Goal: Register for event/course

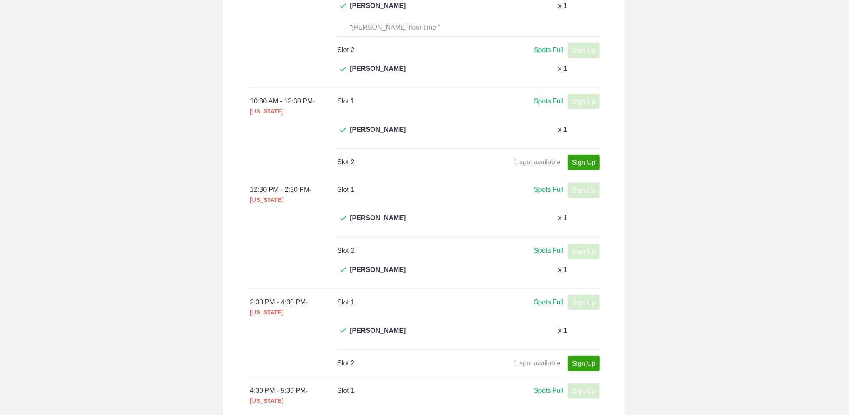
scroll to position [333, 0]
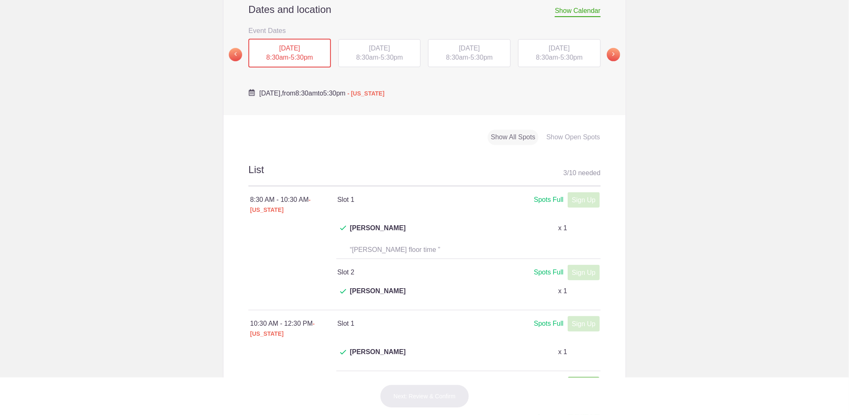
click at [383, 56] on span "5:30pm" at bounding box center [392, 57] width 22 height 7
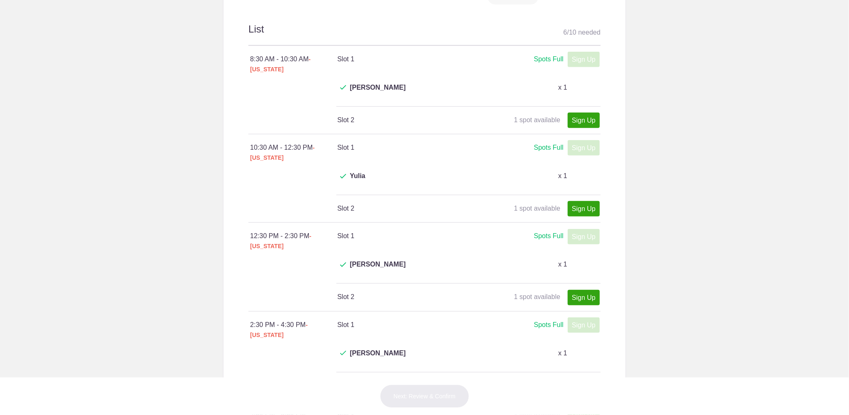
scroll to position [278, 0]
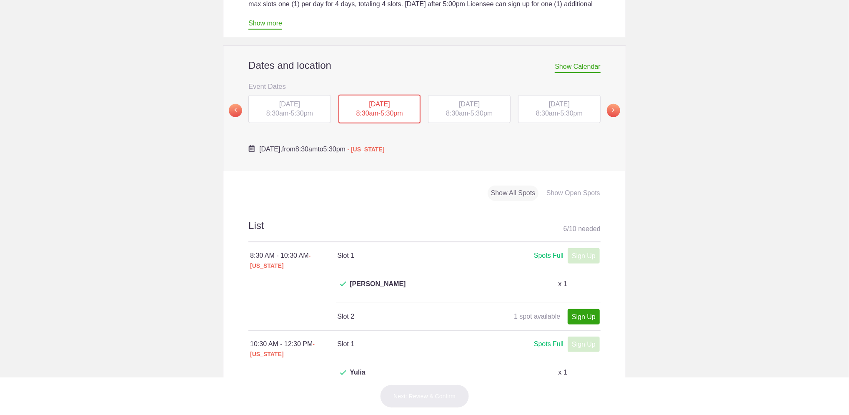
click at [451, 109] on div "[DATE] 8:30am - 5:30pm" at bounding box center [469, 109] width 83 height 28
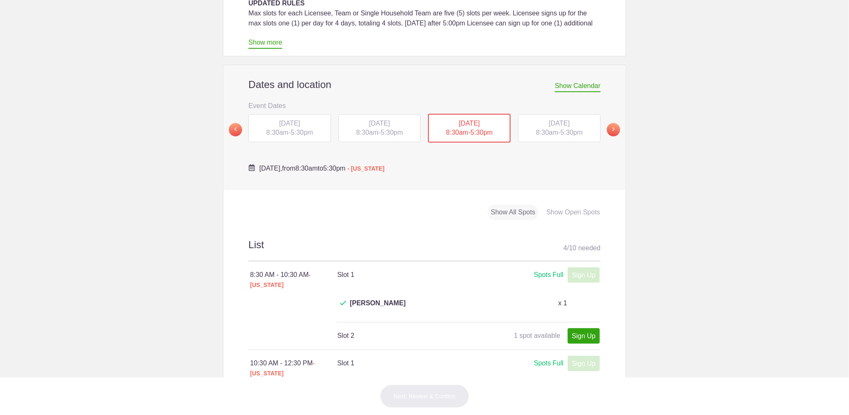
scroll to position [222, 0]
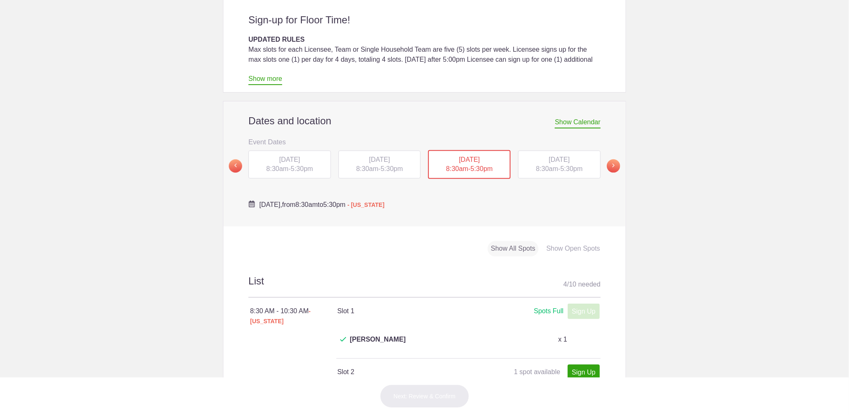
click at [563, 165] on div "THU, Aug 21, 2025 8:30am - 5:30pm" at bounding box center [559, 164] width 83 height 28
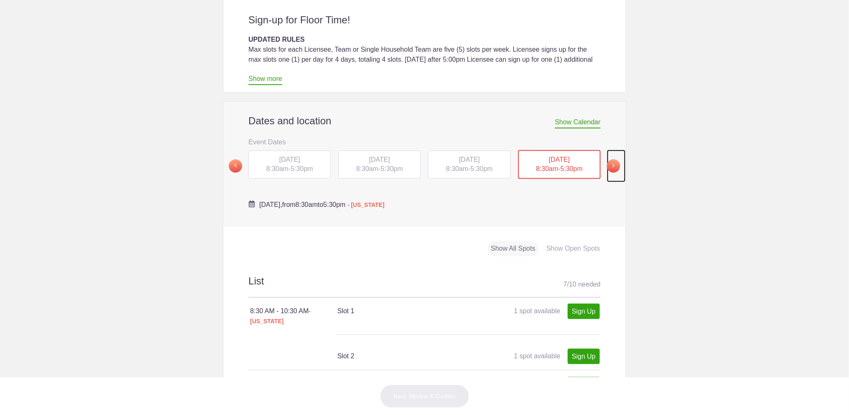
click at [607, 163] on span at bounding box center [613, 165] width 13 height 13
click at [270, 172] on span "8:30am" at bounding box center [277, 168] width 22 height 7
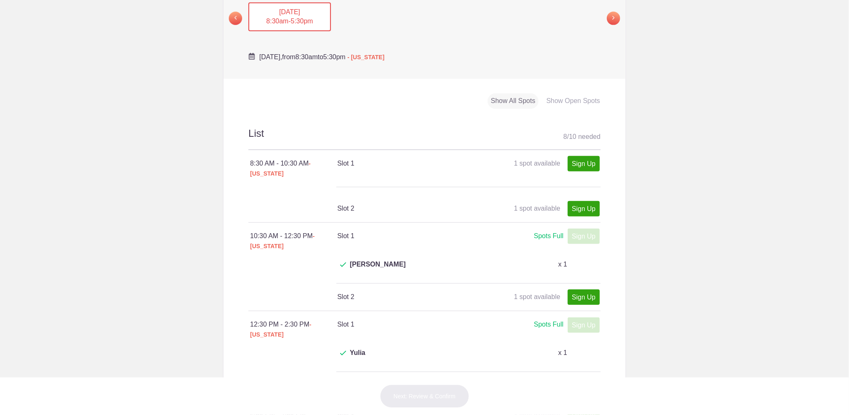
scroll to position [444, 0]
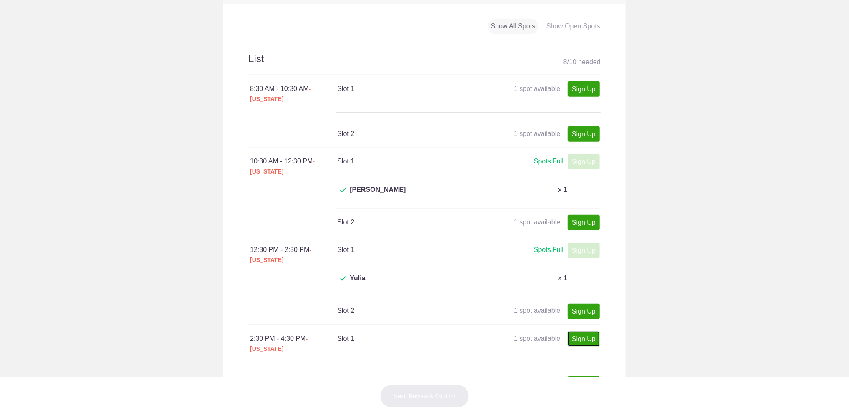
click at [581, 331] on link "Sign Up" at bounding box center [584, 338] width 32 height 15
type input "1"
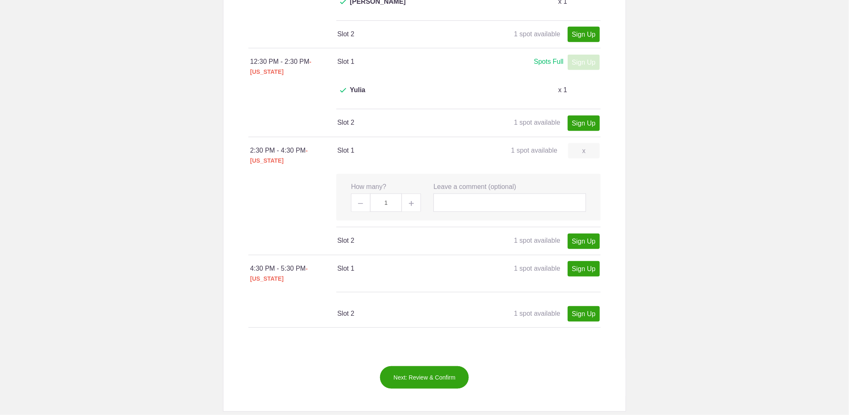
scroll to position [667, 0]
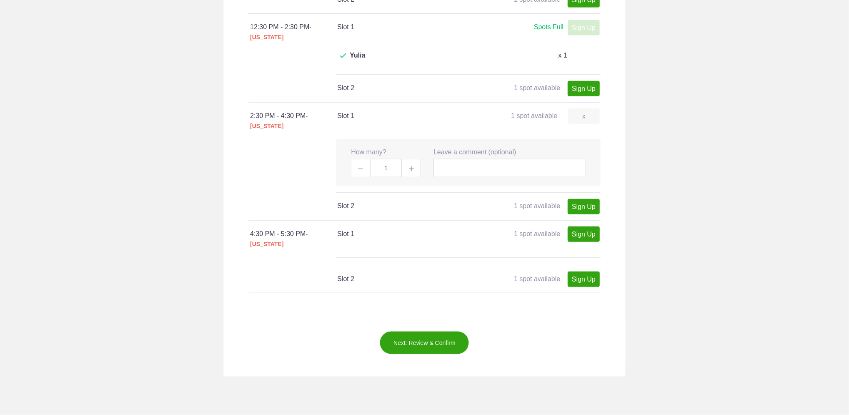
click at [432, 331] on button "Next: Review & Confirm" at bounding box center [425, 342] width 90 height 23
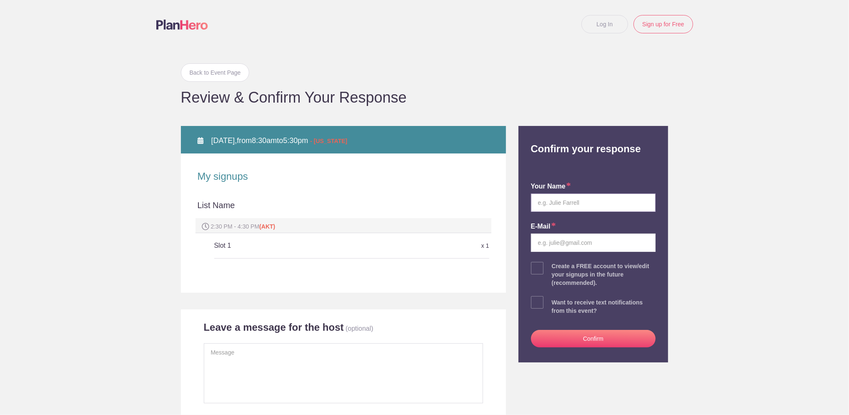
click at [573, 199] on input "text" at bounding box center [593, 202] width 125 height 18
type input "Jamie K. Harvey"
type input "jkharvey@gci.net"
click at [595, 339] on button "Confirm" at bounding box center [593, 339] width 125 height 18
